Goal: Unclear

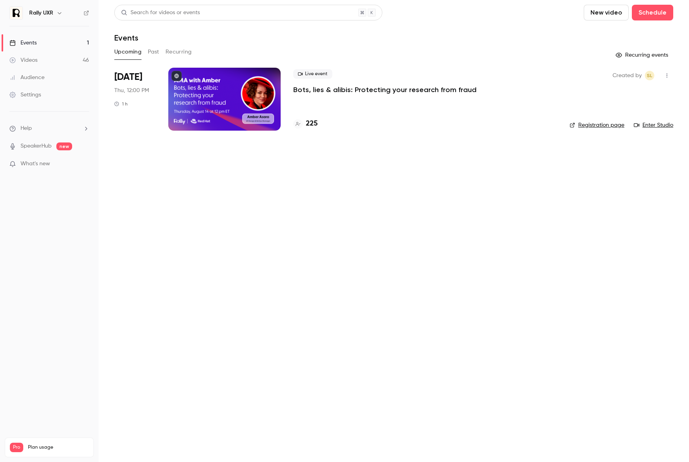
click at [250, 189] on main "Search for videos or events New video Schedule Events Upcoming Past Recurring R…" at bounding box center [393, 231] width 590 height 462
click at [350, 196] on main "Search for videos or events New video Schedule Events Upcoming Past Recurring R…" at bounding box center [393, 231] width 590 height 462
click at [371, 195] on main "Search for videos or events New video Schedule Events Upcoming Past Recurring R…" at bounding box center [393, 231] width 590 height 462
click at [300, 193] on main "Search for videos or events New video Schedule Events Upcoming Past Recurring R…" at bounding box center [393, 231] width 590 height 462
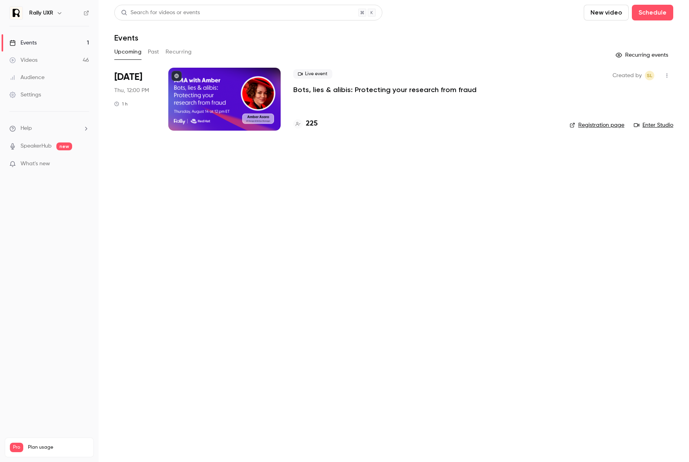
click at [331, 187] on main "Search for videos or events New video Schedule Events Upcoming Past Recurring R…" at bounding box center [393, 231] width 590 height 462
click at [429, 175] on main "Search for videos or events New video Schedule Events Upcoming Past Recurring R…" at bounding box center [393, 231] width 590 height 462
click at [412, 211] on main "Search for videos or events New video Schedule Events Upcoming Past Recurring R…" at bounding box center [393, 231] width 590 height 462
click at [397, 196] on main "Search for videos or events New video Schedule Events Upcoming Past Recurring R…" at bounding box center [393, 231] width 590 height 462
click at [335, 288] on main "Search for videos or events New video Schedule Events Upcoming Past Recurring R…" at bounding box center [393, 231] width 590 height 462
